Goal: Task Accomplishment & Management: Use online tool/utility

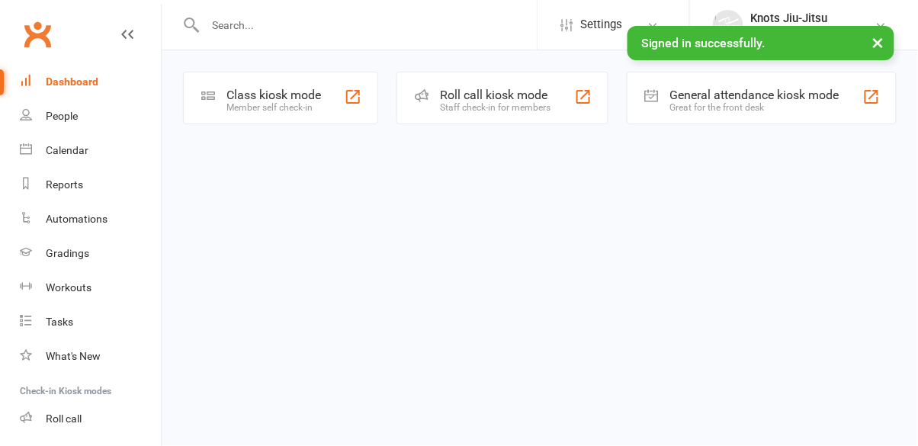
click at [317, 114] on div "Class kiosk mode Member self check-in" at bounding box center [280, 98] width 195 height 53
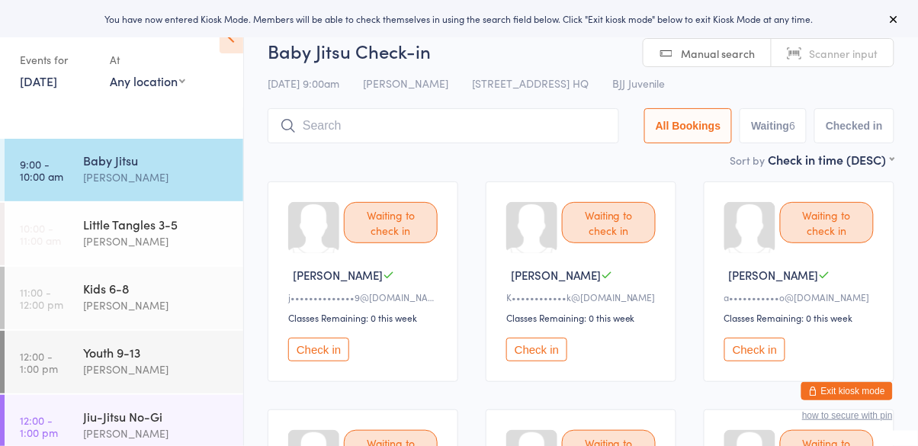
click at [758, 345] on button "Check in" at bounding box center [755, 350] width 61 height 24
